Goal: Obtain resource: Download file/media

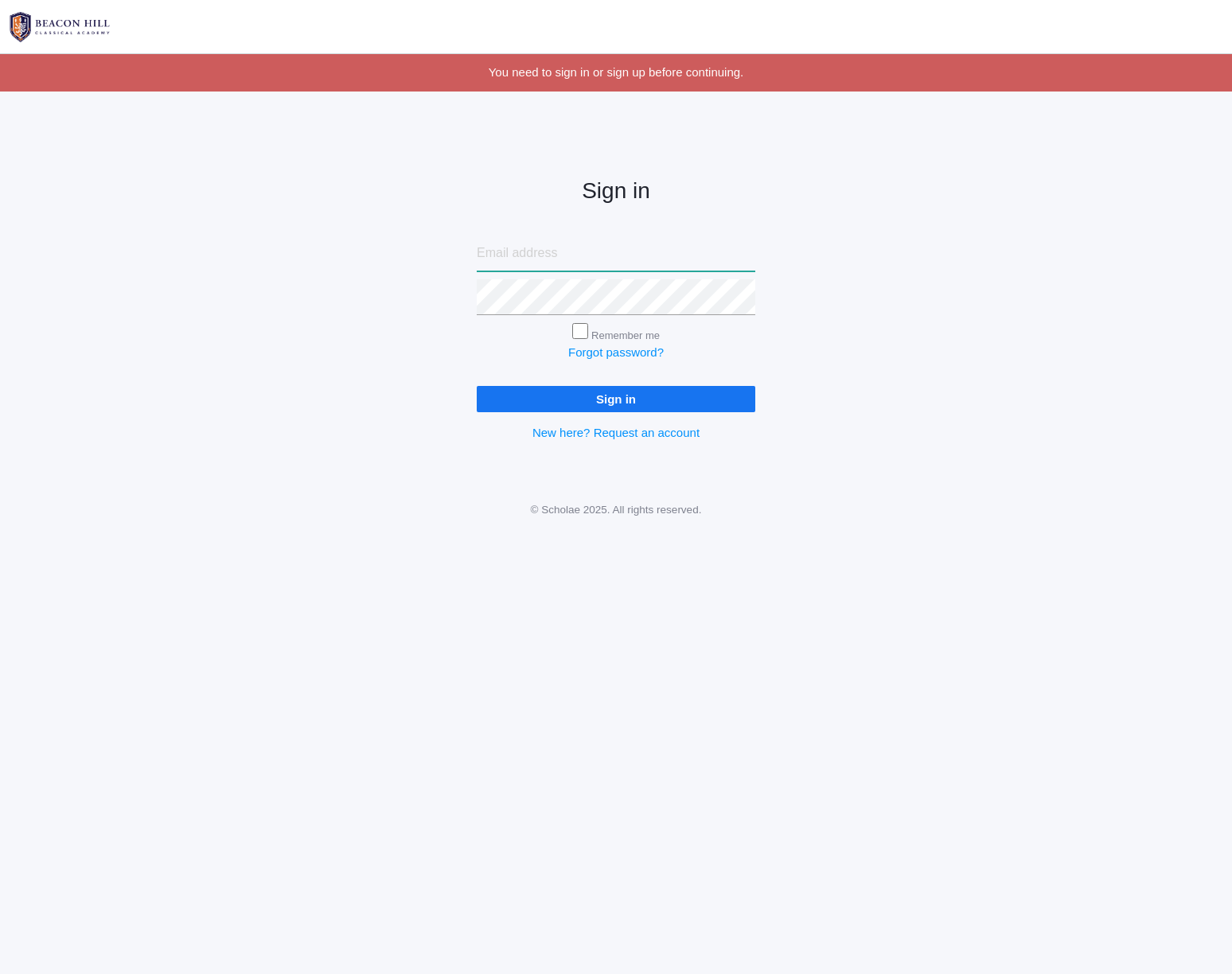
type input "[EMAIL_ADDRESS][DOMAIN_NAME]"
click at [621, 401] on input "Sign in" at bounding box center [616, 399] width 279 height 27
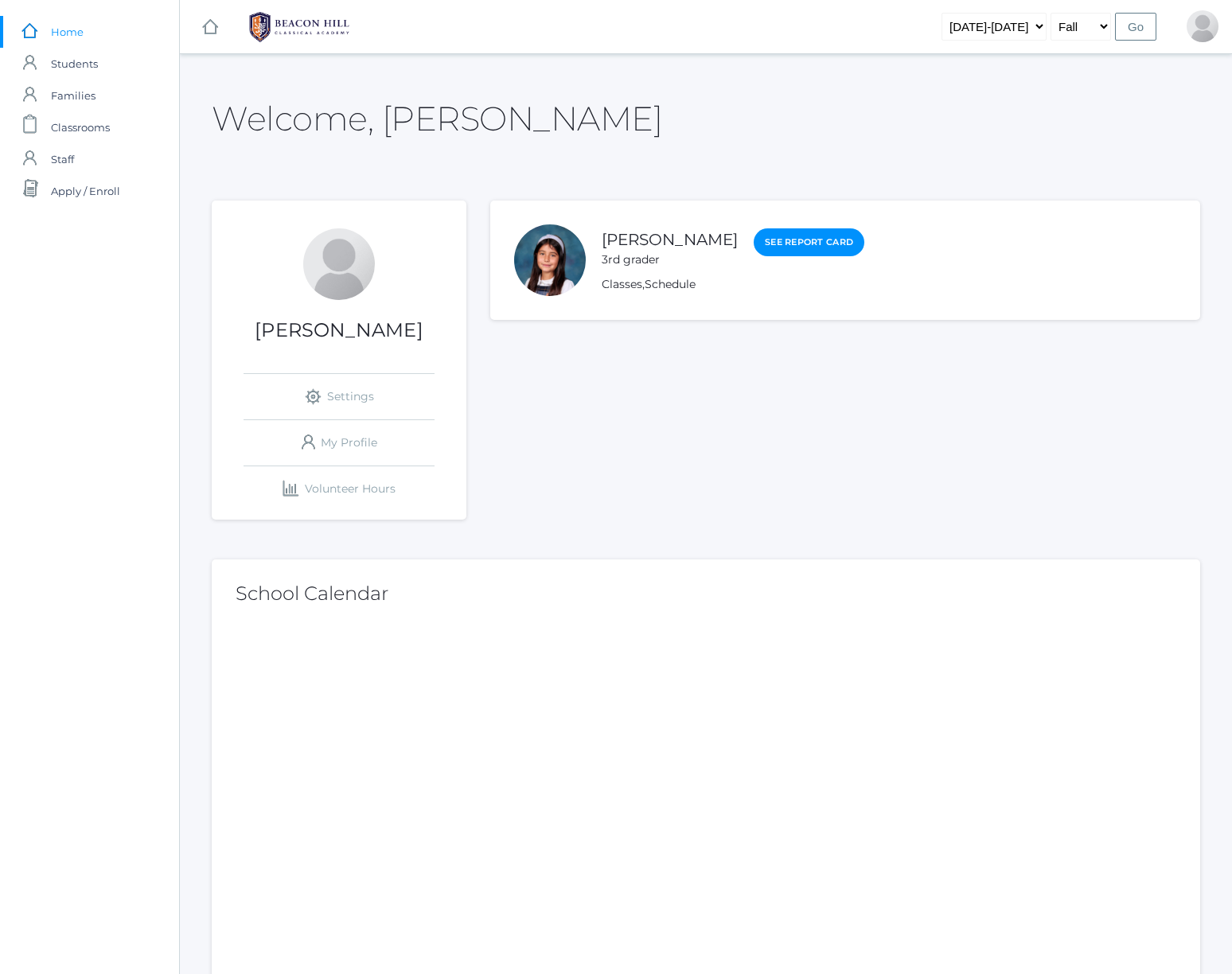
click at [645, 253] on div "3rd grader" at bounding box center [670, 259] width 136 height 16
click at [527, 263] on div at bounding box center [550, 261] width 72 height 72
click at [88, 131] on span "Classrooms" at bounding box center [80, 127] width 59 height 32
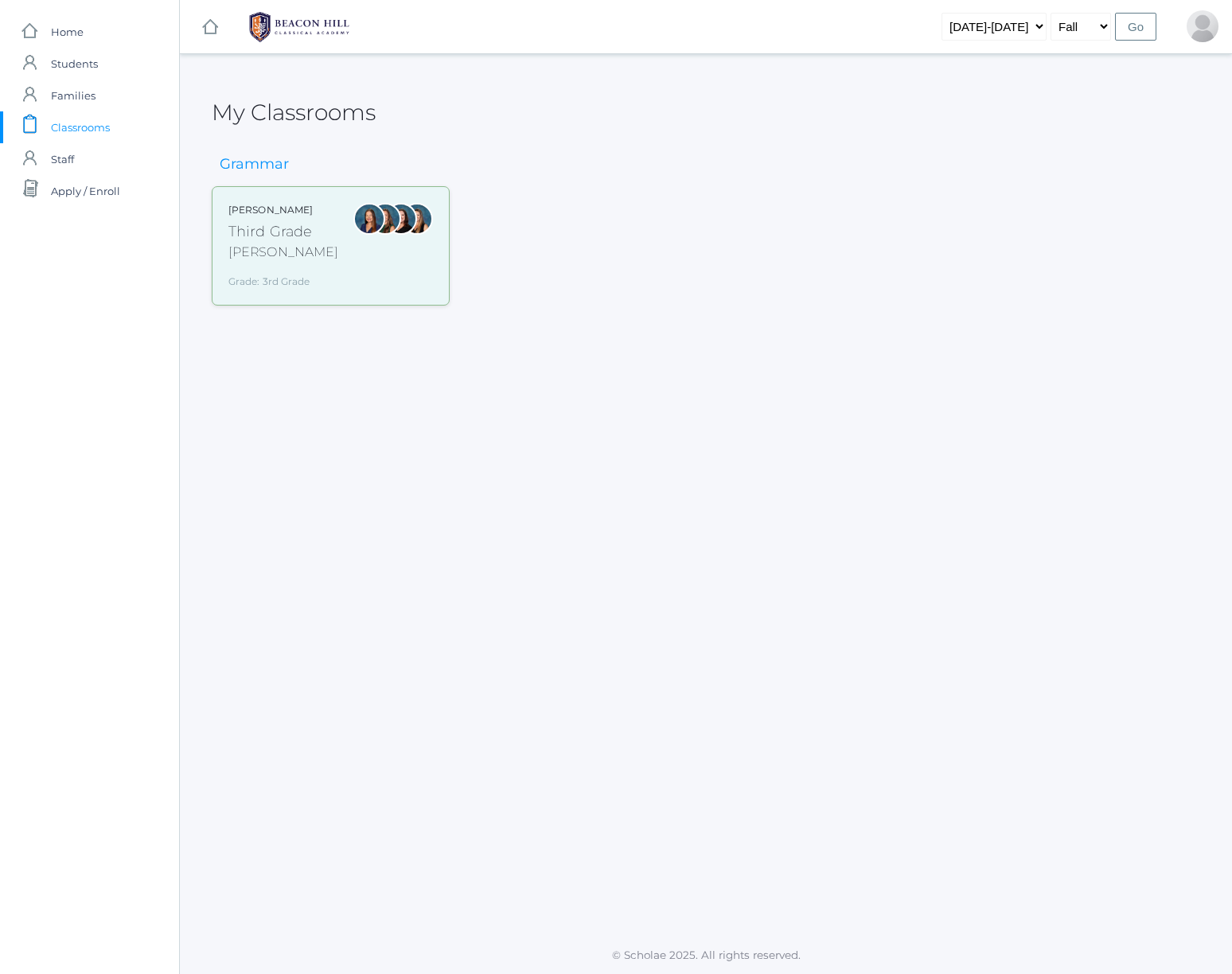
click at [308, 256] on div "Webster" at bounding box center [283, 252] width 110 height 19
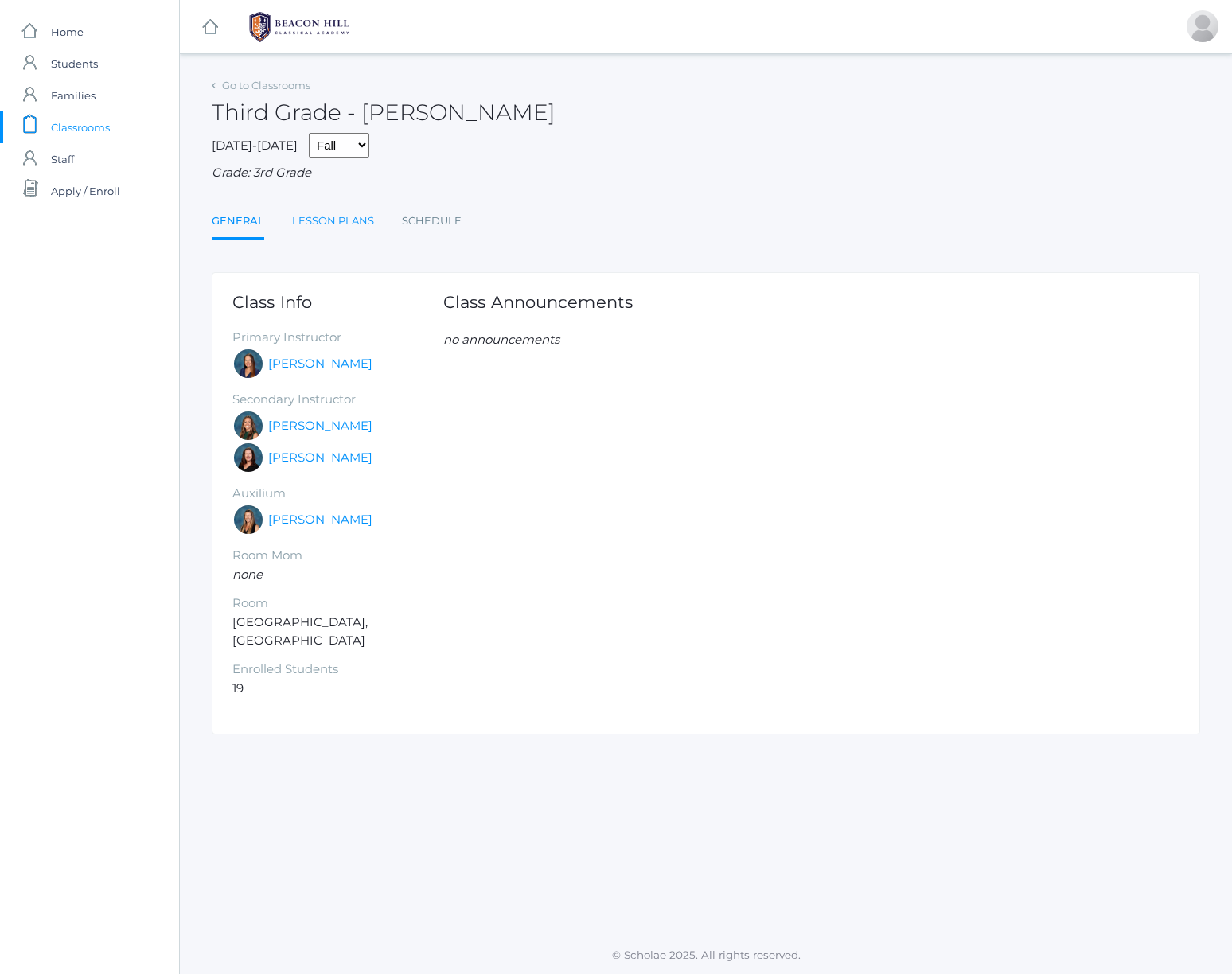
click at [314, 219] on link "Lesson Plans" at bounding box center [334, 220] width 82 height 32
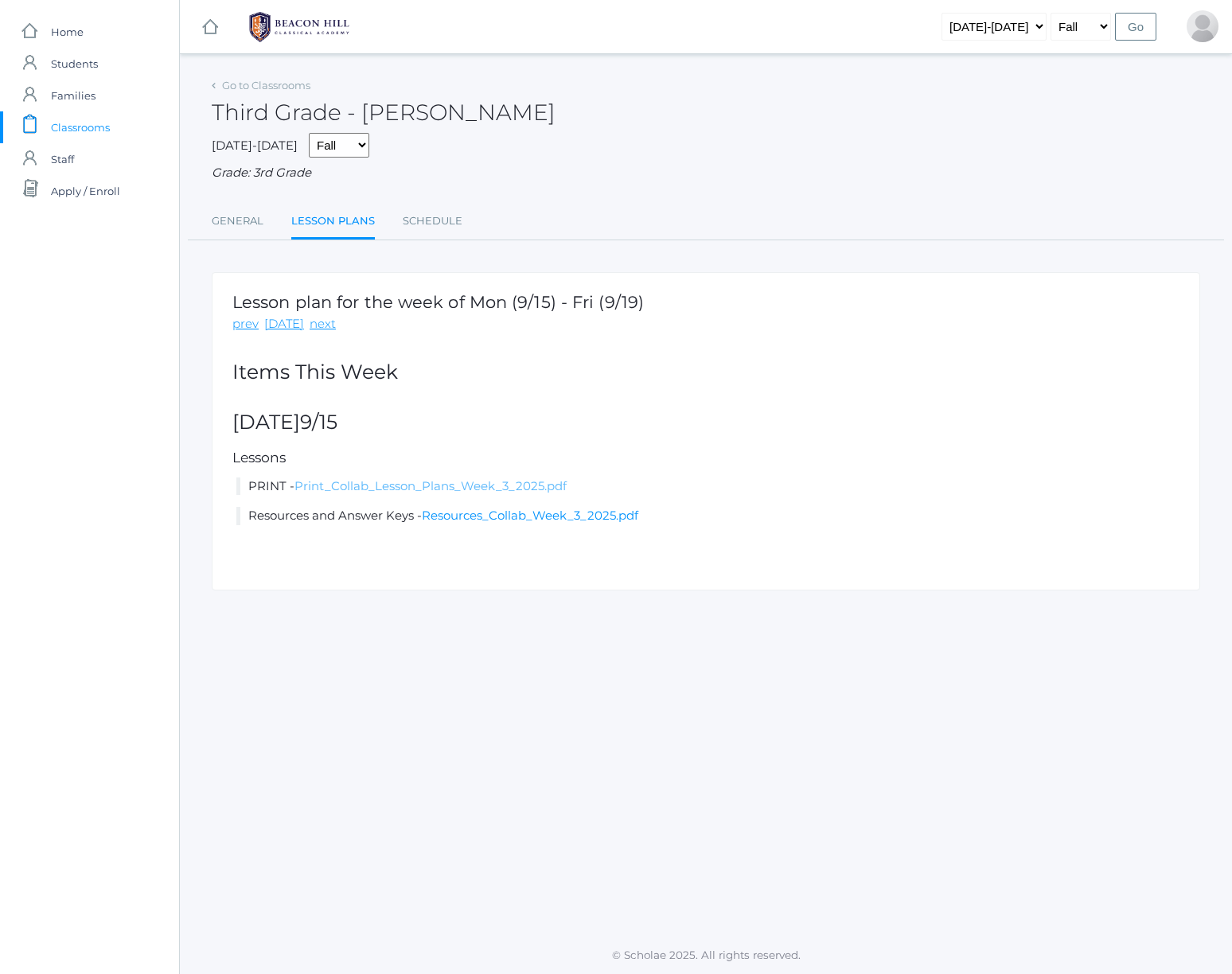
click at [446, 478] on link "Print_Collab_Lesson_Plans_Week_3_2025.pdf" at bounding box center [430, 486] width 272 height 15
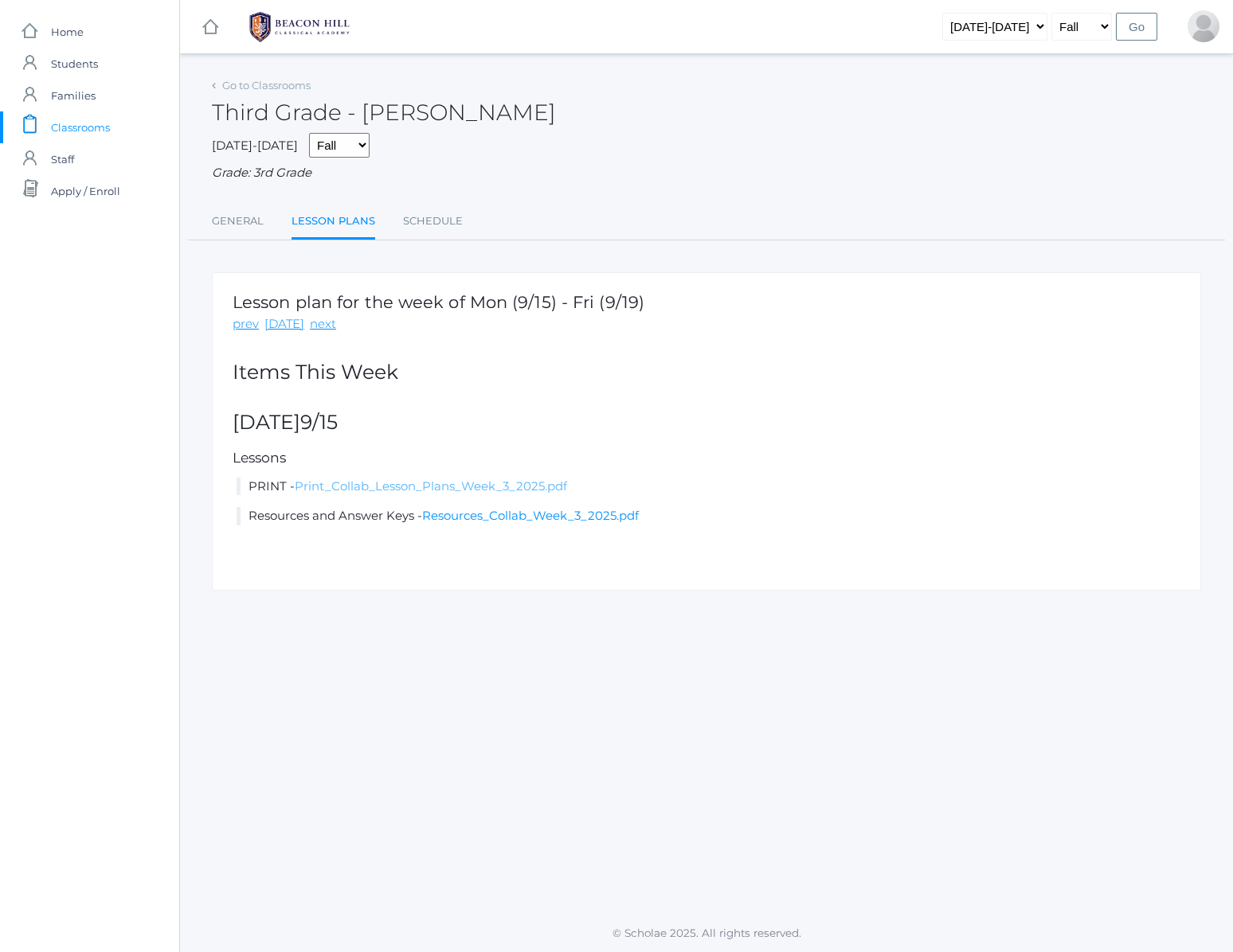
click at [389, 479] on link "Print_Collab_Lesson_Plans_Week_3_2025.pdf" at bounding box center [430, 486] width 272 height 15
